Goal: Transaction & Acquisition: Subscribe to service/newsletter

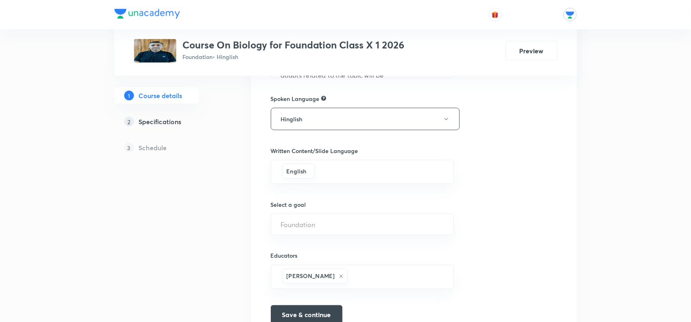
scroll to position [486, 0]
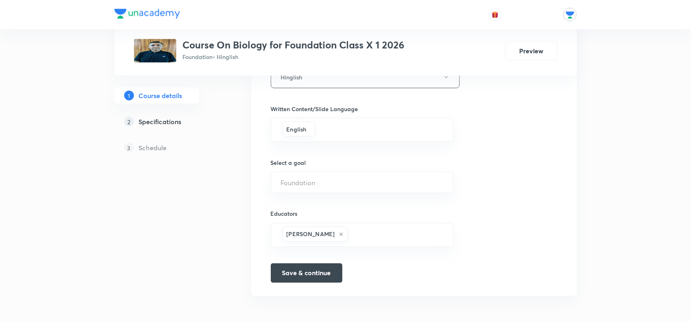
drag, startPoint x: 632, startPoint y: 188, endPoint x: 652, endPoint y: 279, distance: 93.4
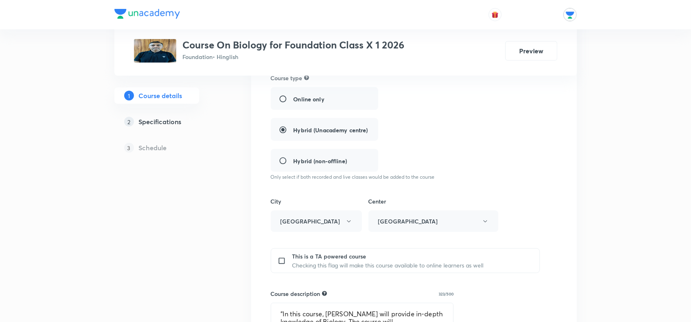
scroll to position [0, 0]
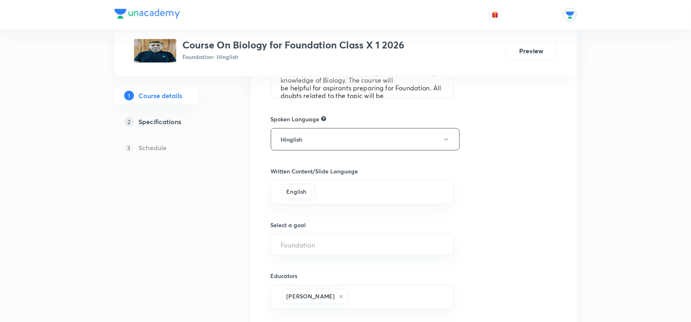
drag, startPoint x: 624, startPoint y: 149, endPoint x: 633, endPoint y: 69, distance: 80.8
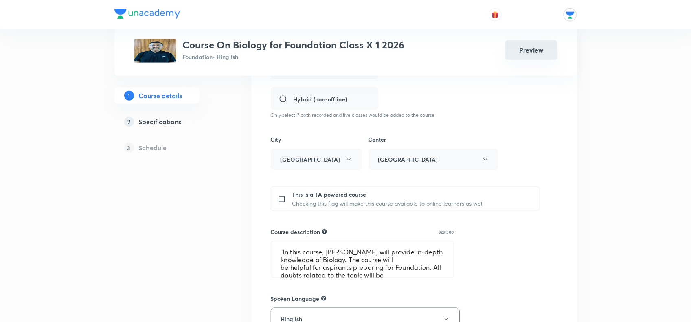
click at [534, 46] on button "Preview" at bounding box center [531, 50] width 52 height 20
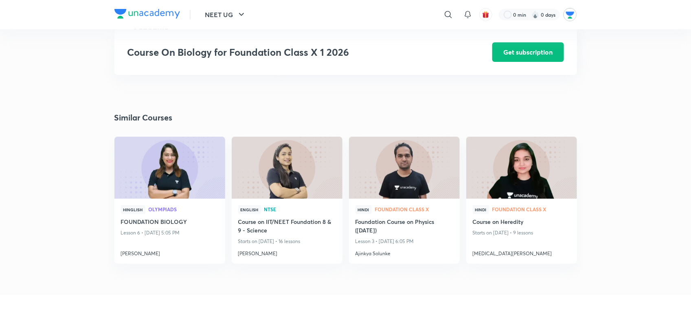
scroll to position [499, 0]
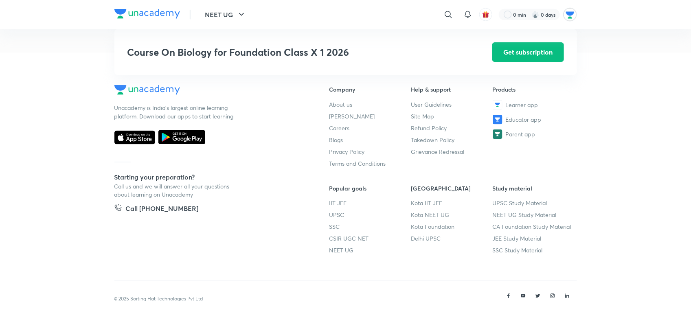
drag, startPoint x: 596, startPoint y: 145, endPoint x: 606, endPoint y: 171, distance: 28.0
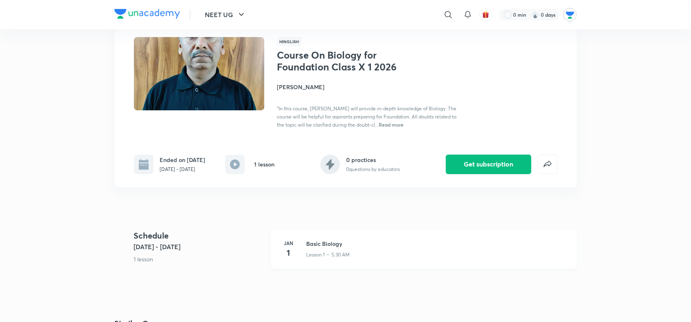
scroll to position [305, 0]
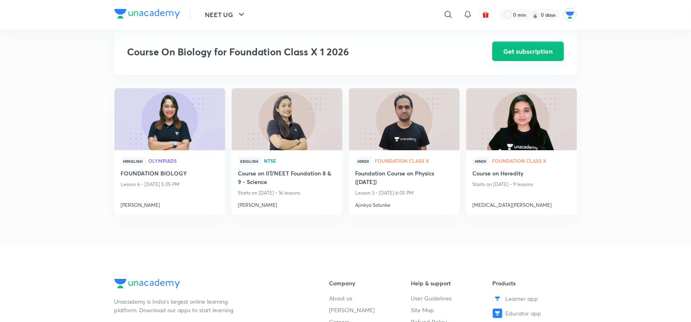
click at [529, 49] on button "Get subscription" at bounding box center [528, 52] width 72 height 20
